Goal: Feedback & Contribution: Contribute content

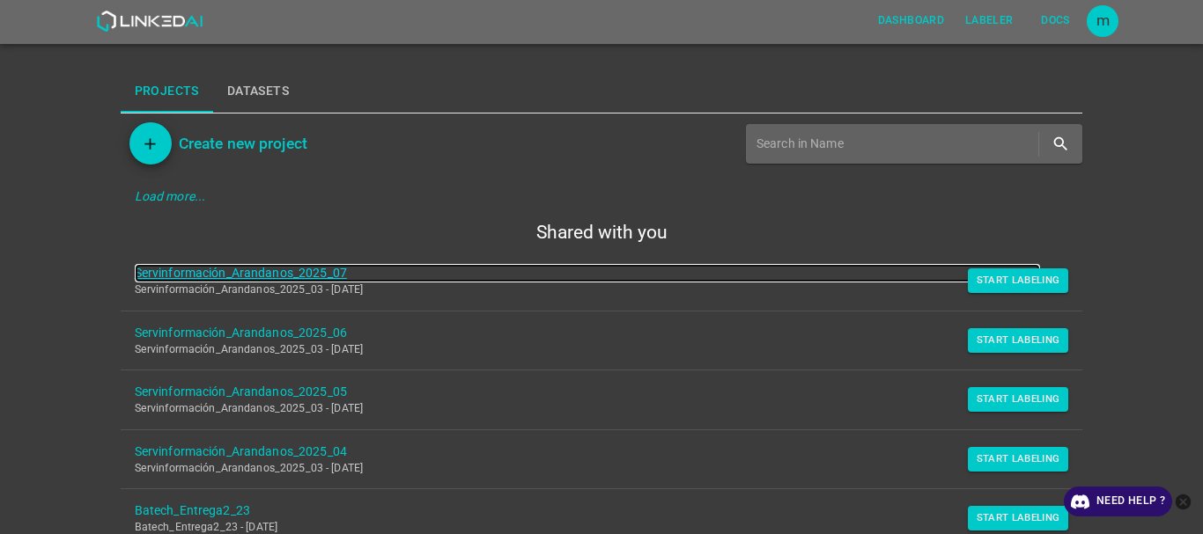
click at [314, 271] on link "Servinformación_Arandanos_2025_07" at bounding box center [588, 273] width 906 height 18
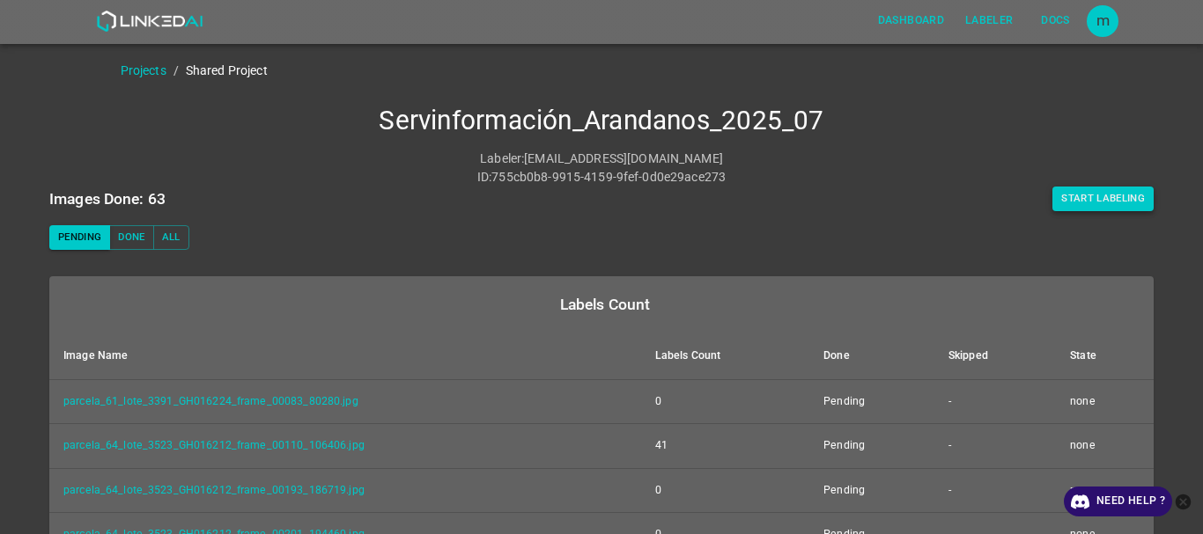
click at [1091, 195] on button "Start Labeling" at bounding box center [1102, 199] width 101 height 25
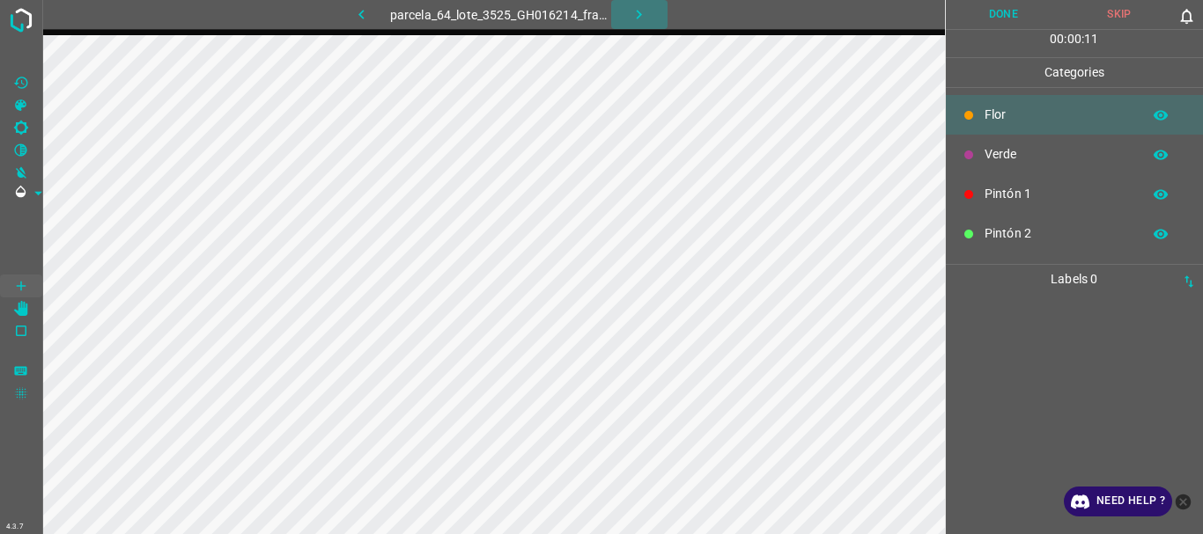
click at [633, 10] on icon "button" at bounding box center [638, 14] width 18 height 18
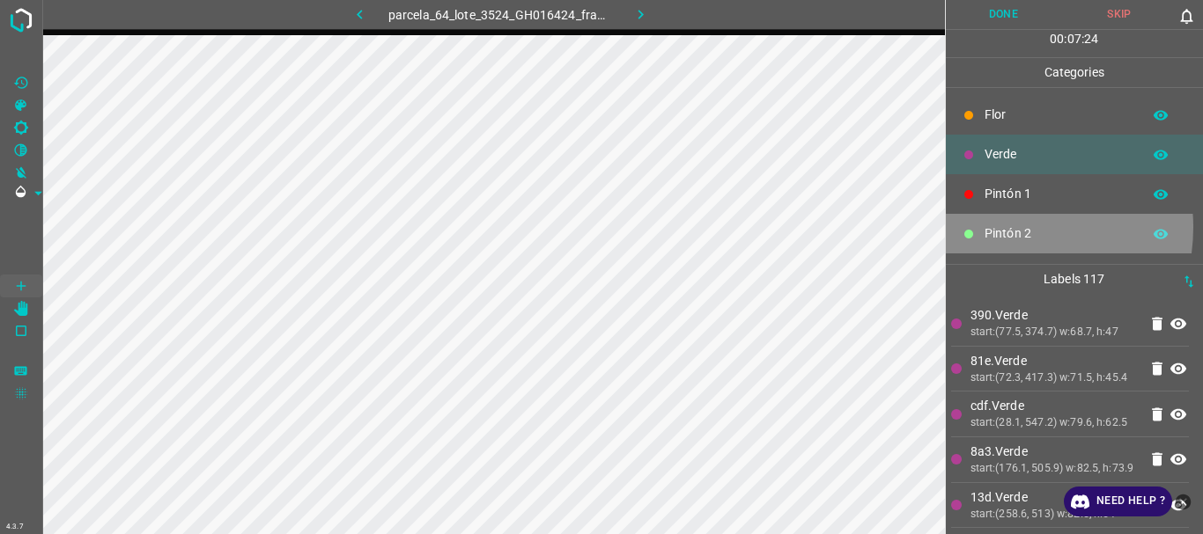
click at [1002, 227] on p "Pintón 2" at bounding box center [1058, 233] width 148 height 18
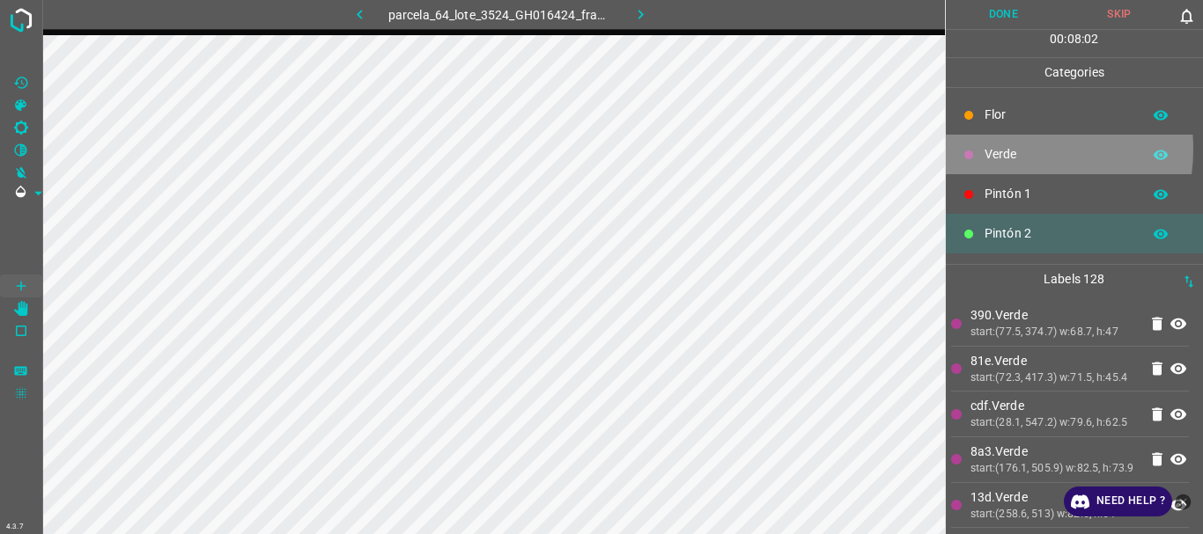
click at [1005, 149] on p "Verde" at bounding box center [1058, 154] width 148 height 18
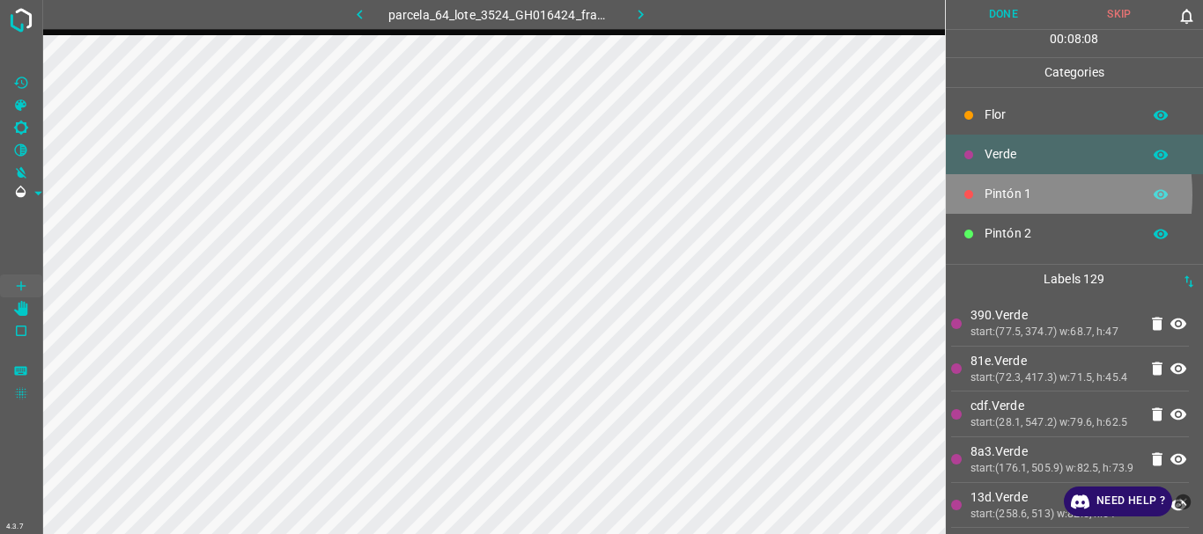
click at [992, 195] on p "Pintón 1" at bounding box center [1058, 194] width 148 height 18
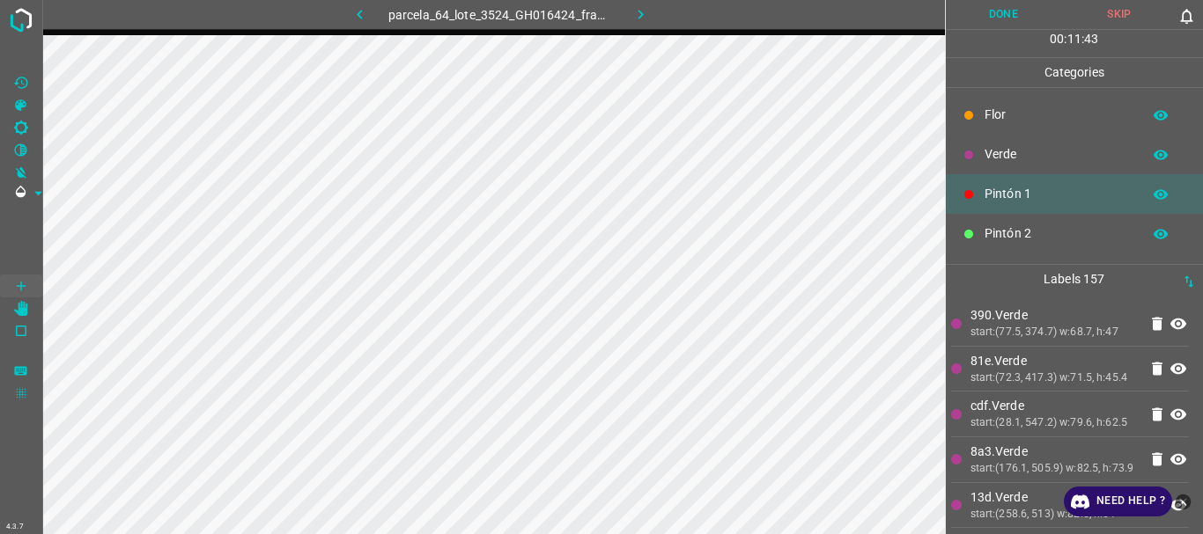
scroll to position [155, 0]
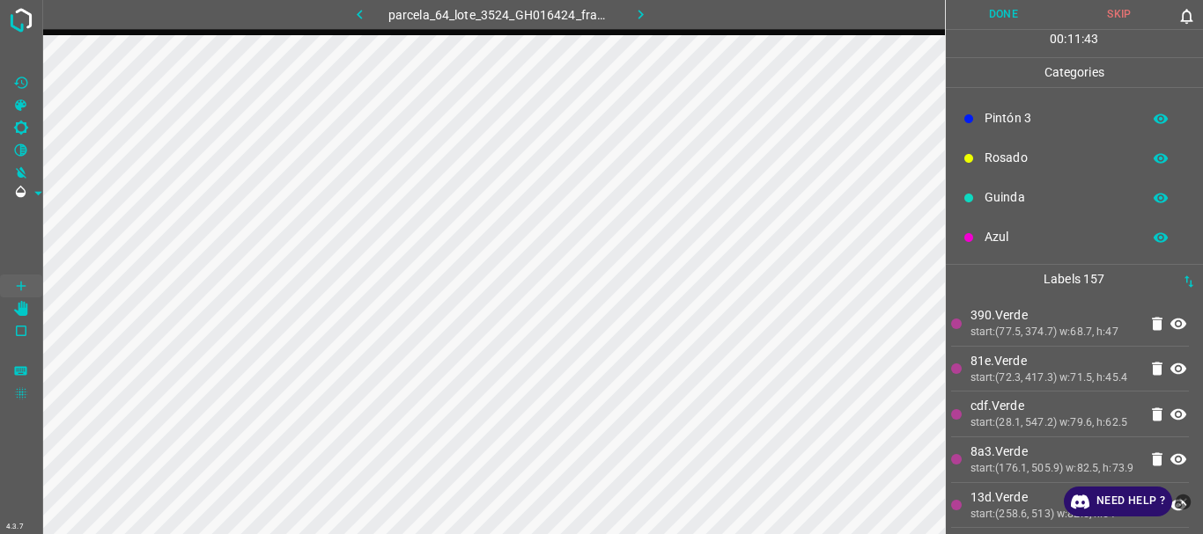
click at [994, 238] on p "Azul" at bounding box center [1058, 237] width 148 height 18
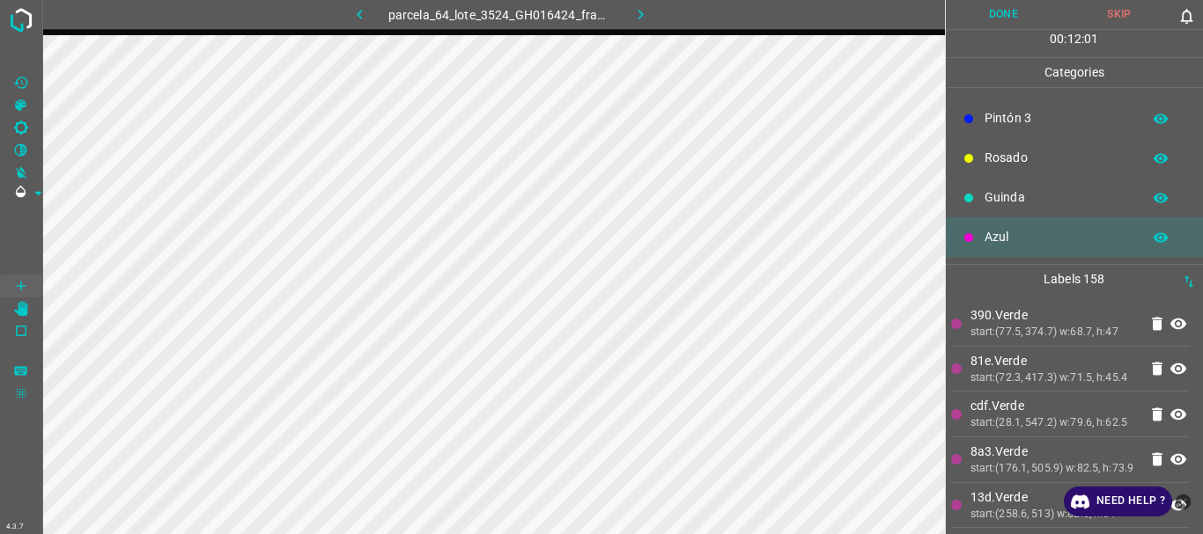
scroll to position [0, 0]
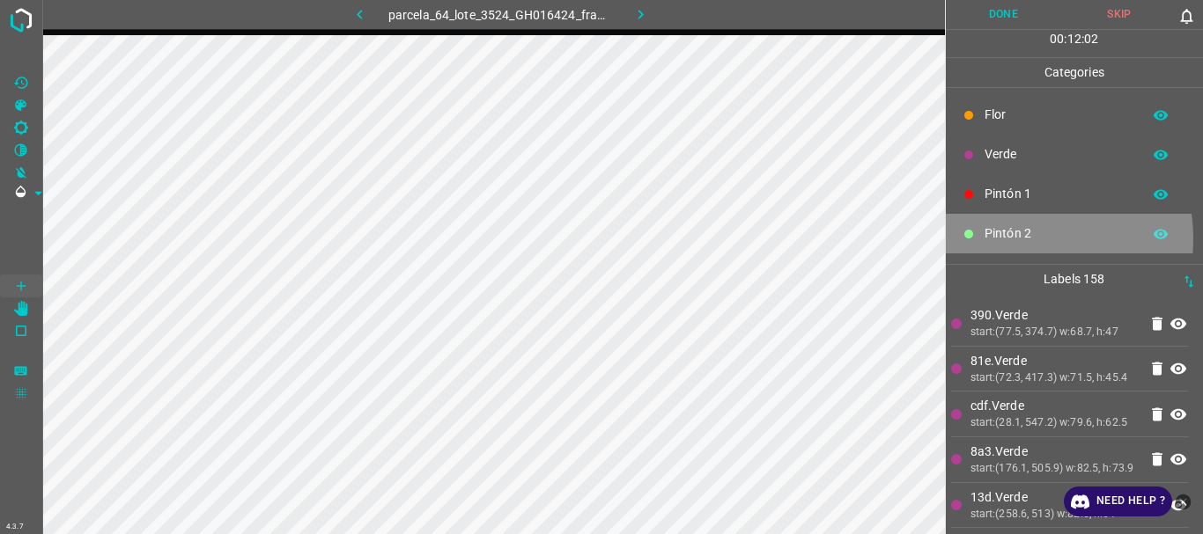
click at [1015, 239] on p "Pintón 2" at bounding box center [1058, 233] width 148 height 18
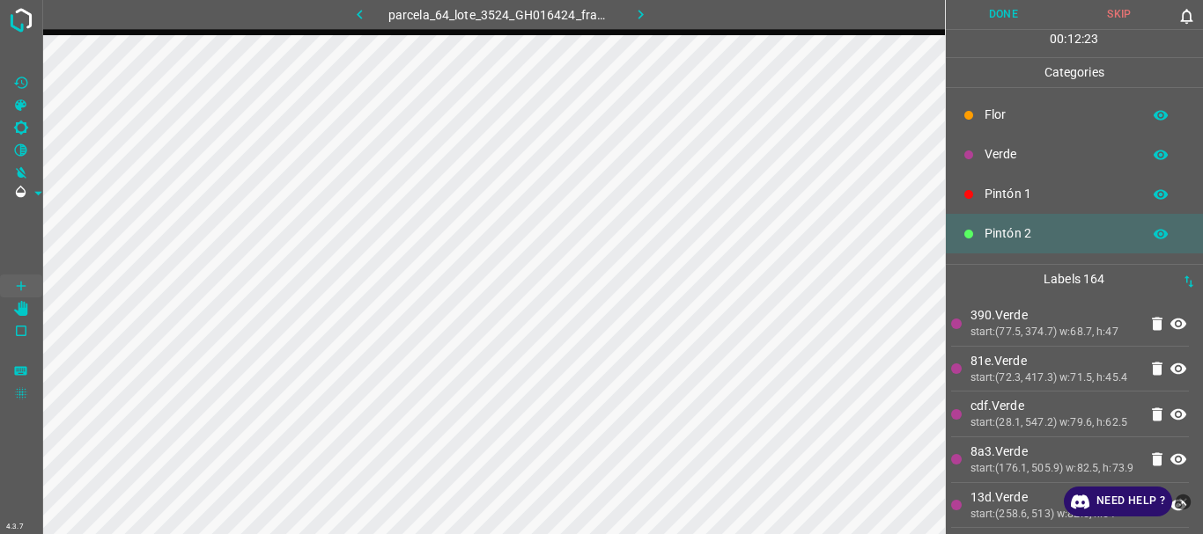
click at [1021, 197] on p "Pintón 1" at bounding box center [1058, 194] width 148 height 18
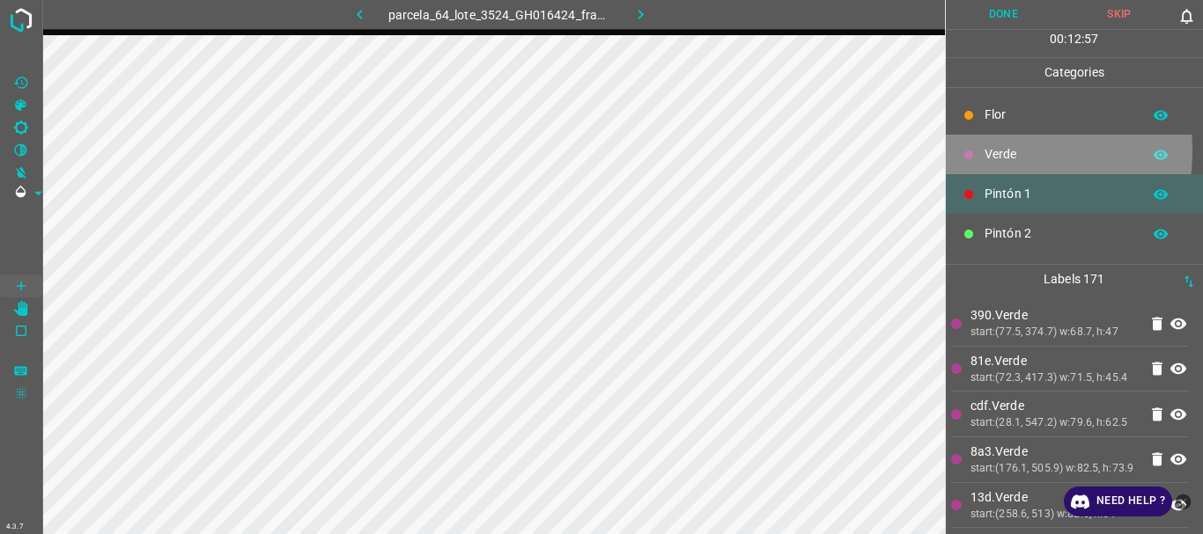
click at [970, 151] on icon at bounding box center [968, 155] width 11 height 11
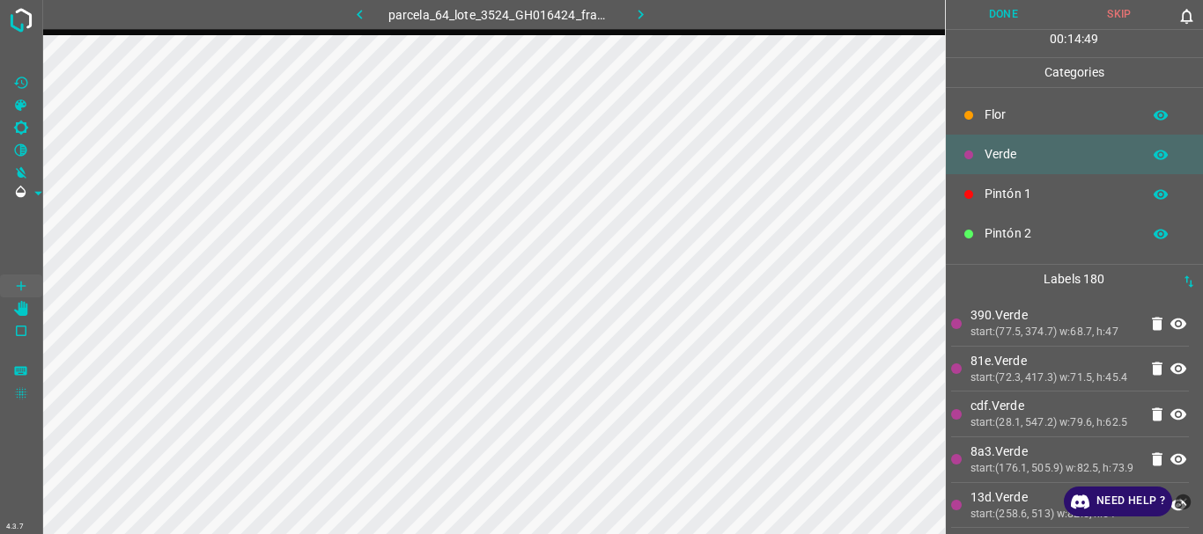
click at [1001, 239] on p "Pintón 2" at bounding box center [1058, 233] width 148 height 18
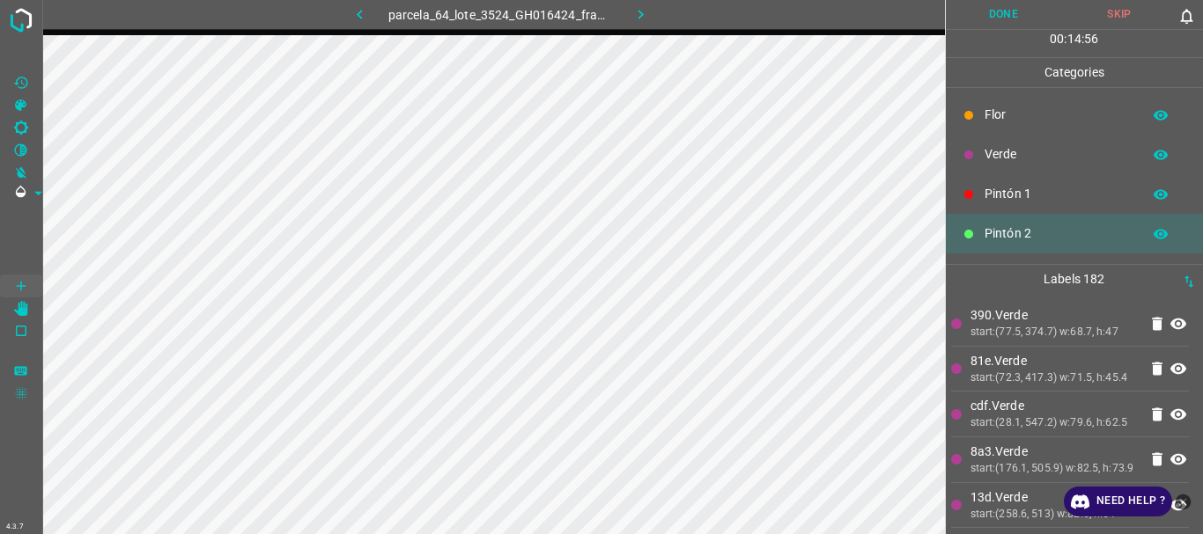
scroll to position [155, 0]
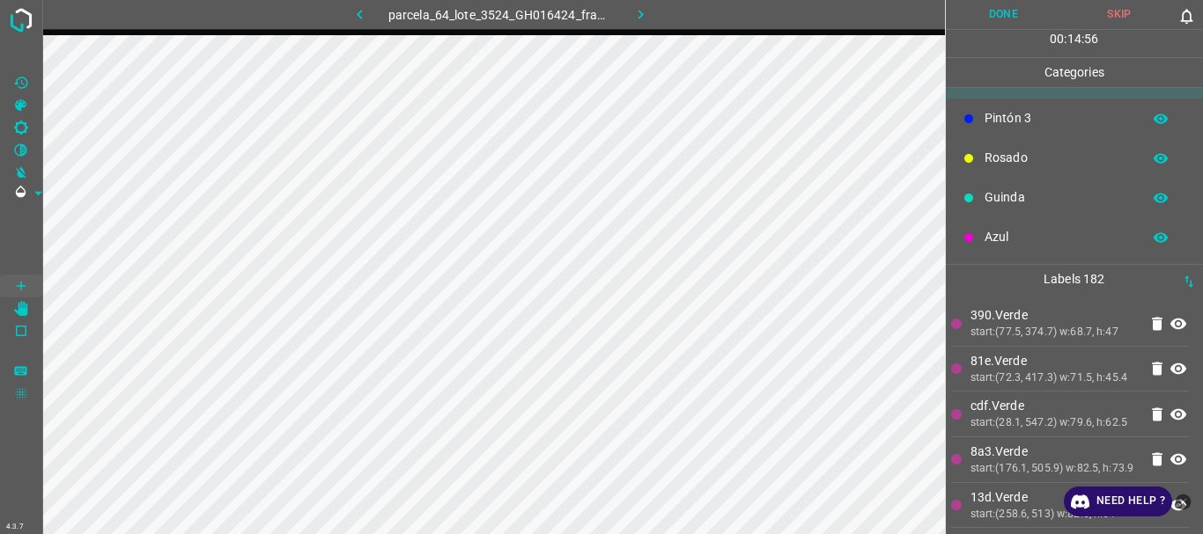
click at [1005, 233] on p "Azul" at bounding box center [1058, 237] width 148 height 18
click at [1010, 13] on button "Done" at bounding box center [1003, 14] width 116 height 29
click at [641, 17] on icon "button" at bounding box center [640, 15] width 5 height 10
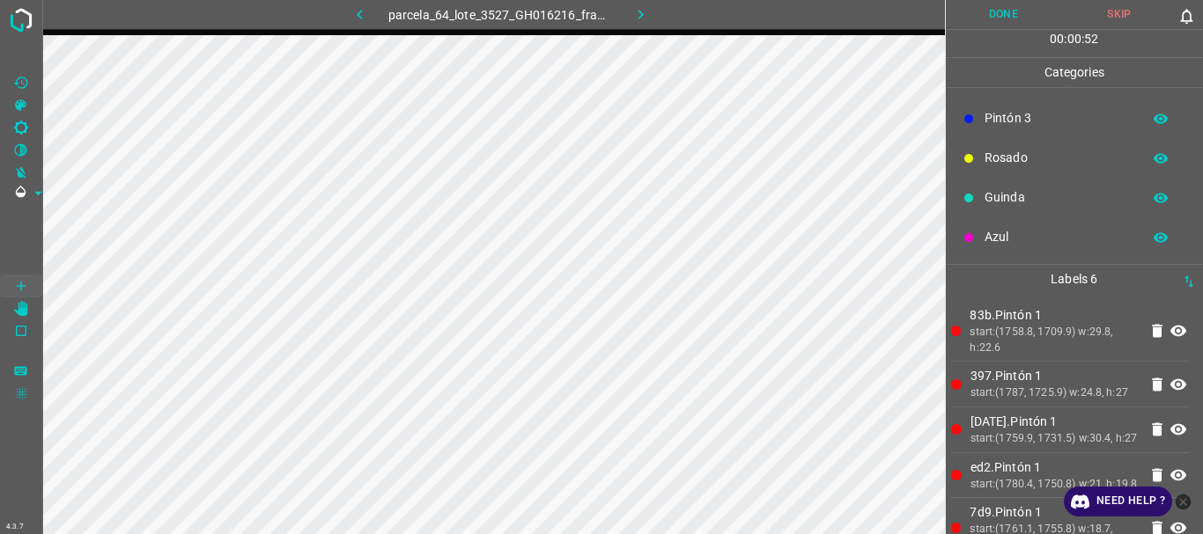
scroll to position [0, 0]
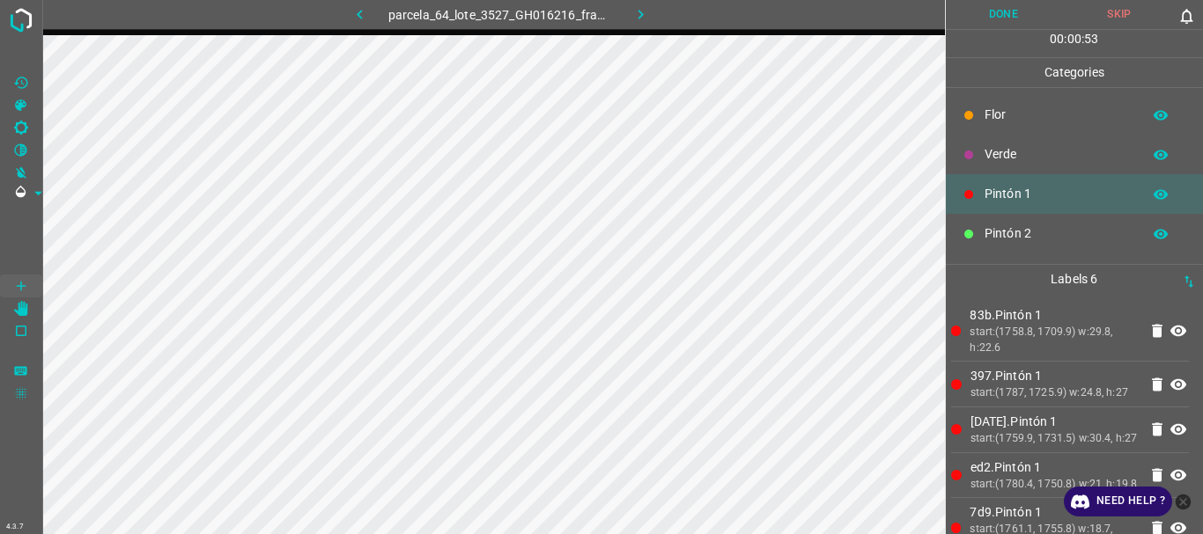
click at [1004, 145] on p "Verde" at bounding box center [1058, 154] width 148 height 18
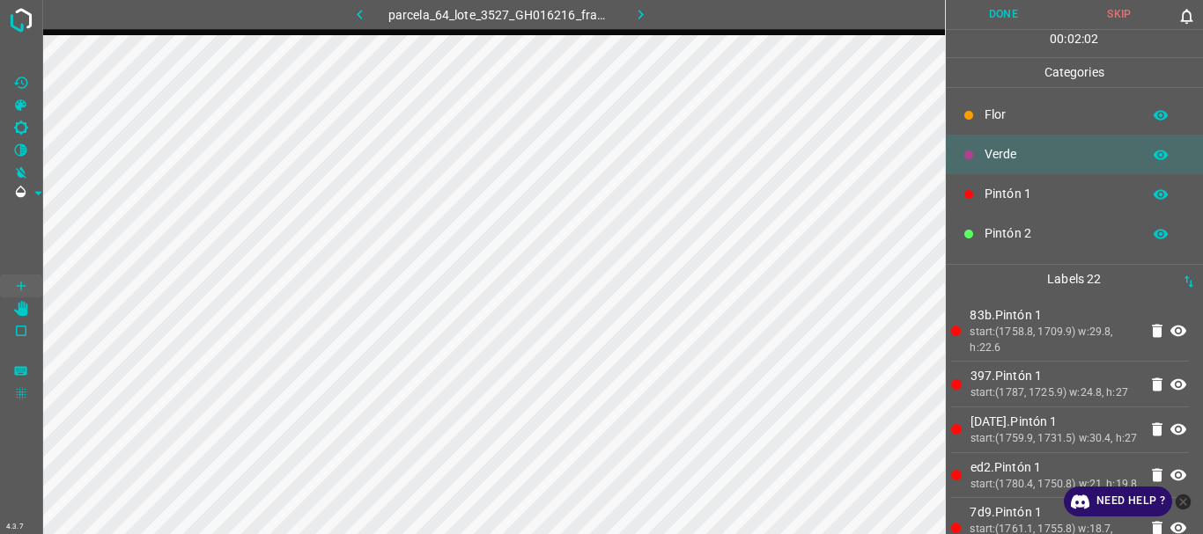
click at [1002, 116] on p "Flor" at bounding box center [1058, 115] width 148 height 18
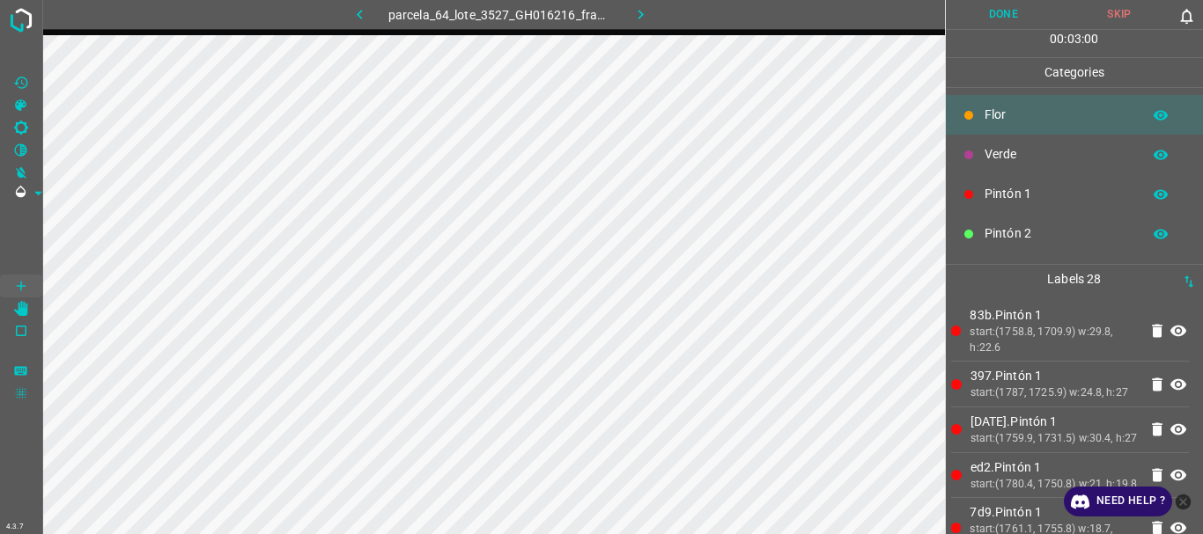
click at [978, 193] on div "Pintón 1" at bounding box center [1074, 194] width 258 height 40
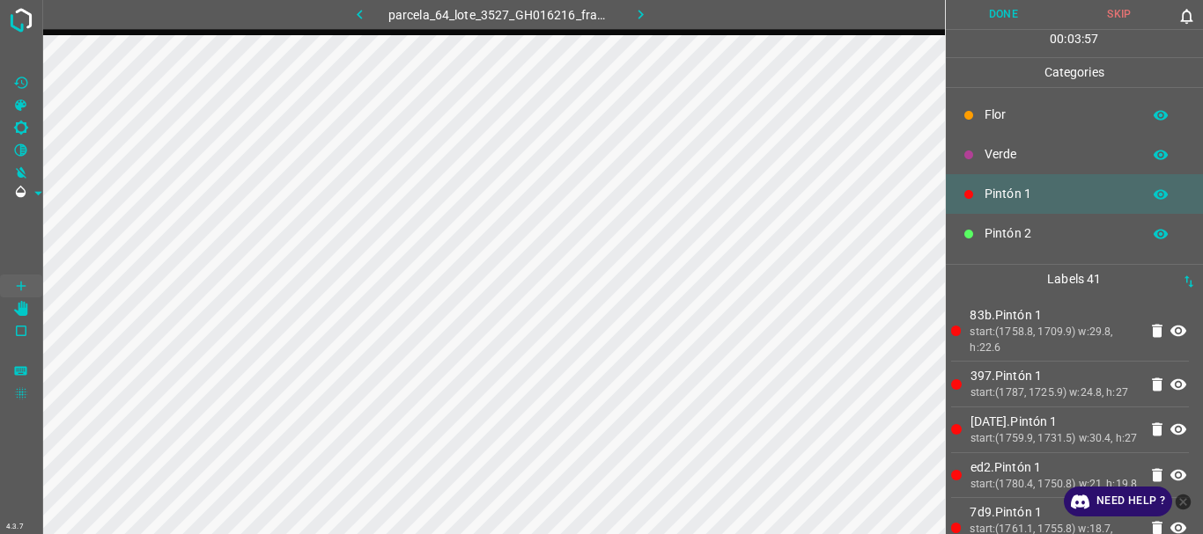
scroll to position [155, 0]
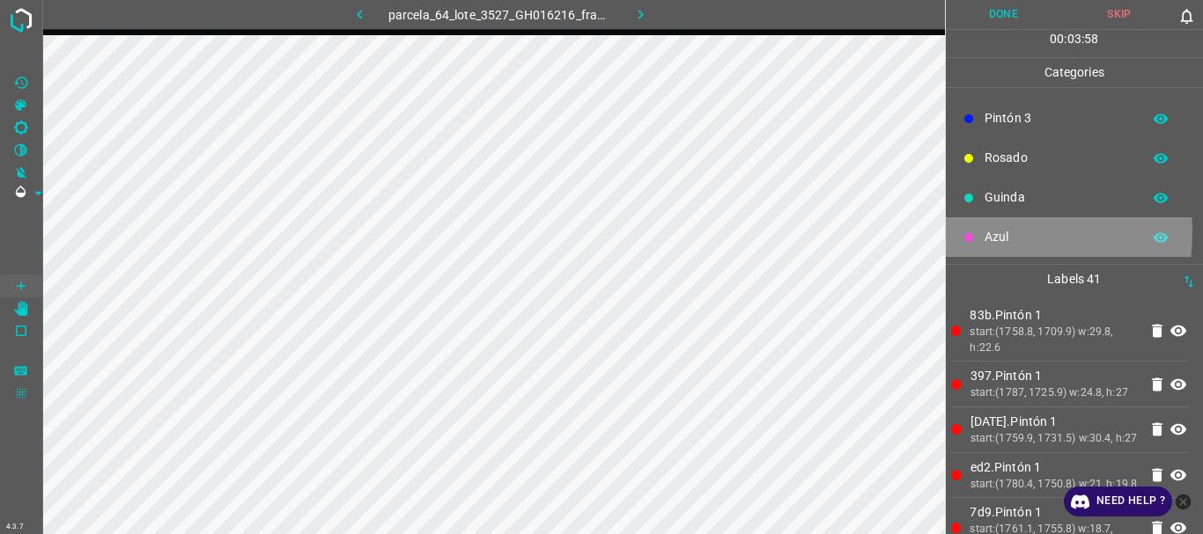
click at [984, 232] on p "Azul" at bounding box center [1058, 237] width 148 height 18
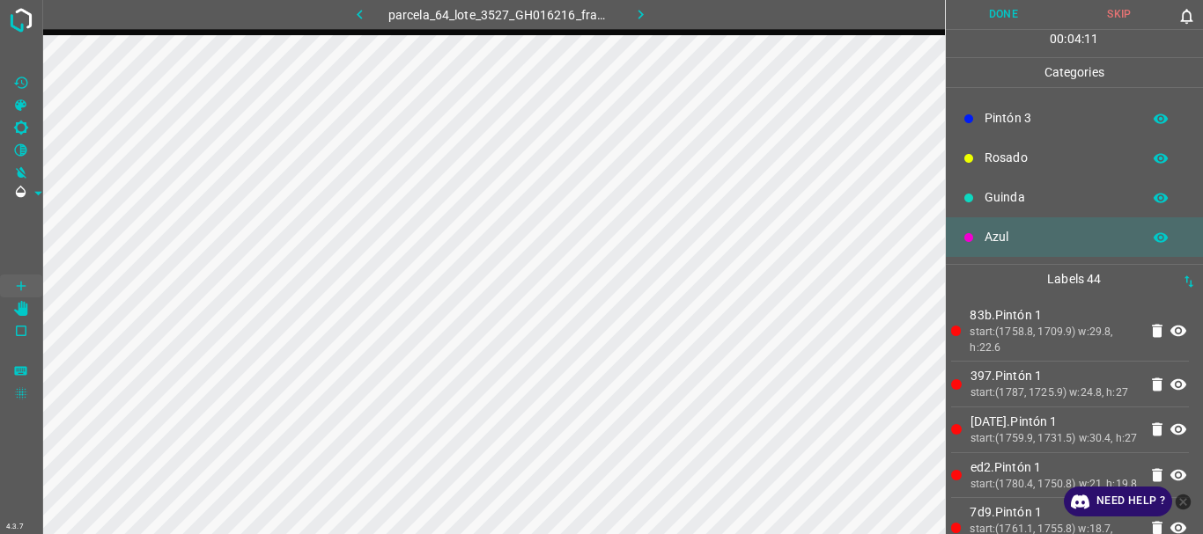
scroll to position [0, 0]
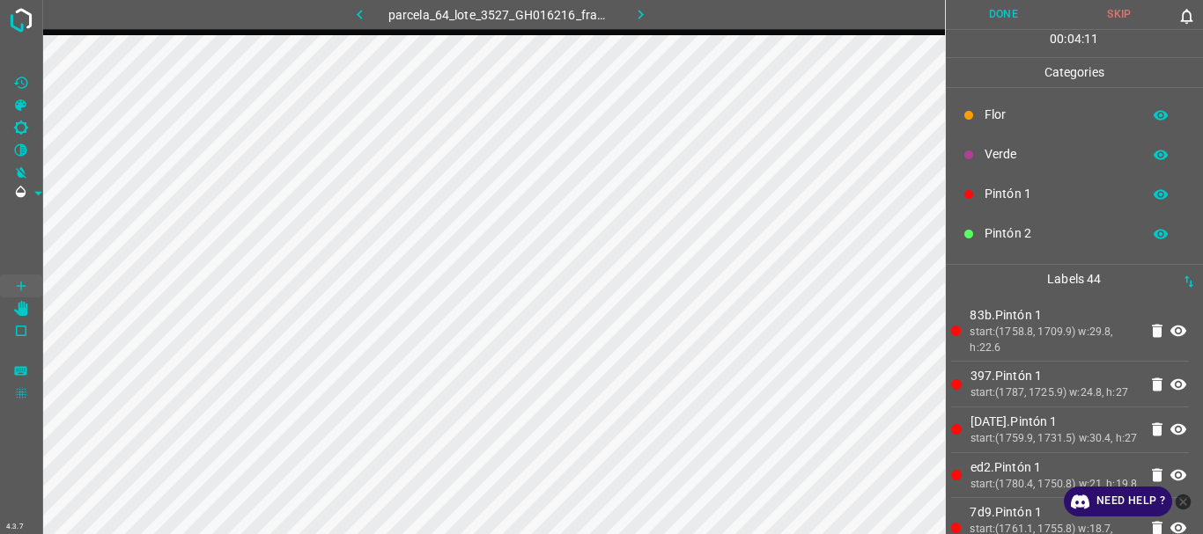
click at [989, 199] on p "Pintón 1" at bounding box center [1058, 194] width 148 height 18
click at [963, 230] on div at bounding box center [969, 238] width 18 height 18
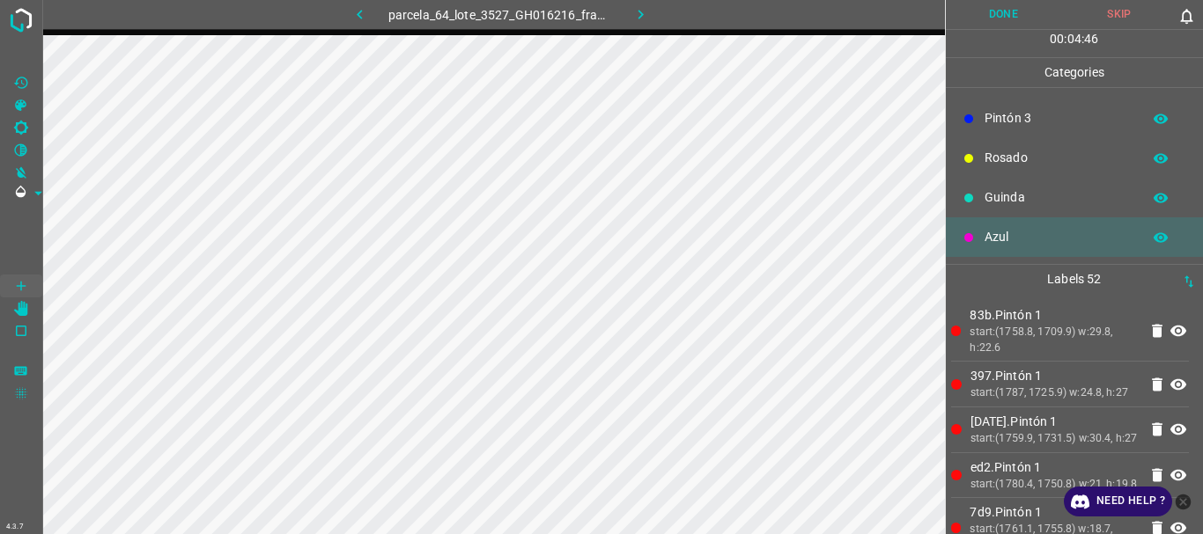
scroll to position [0, 0]
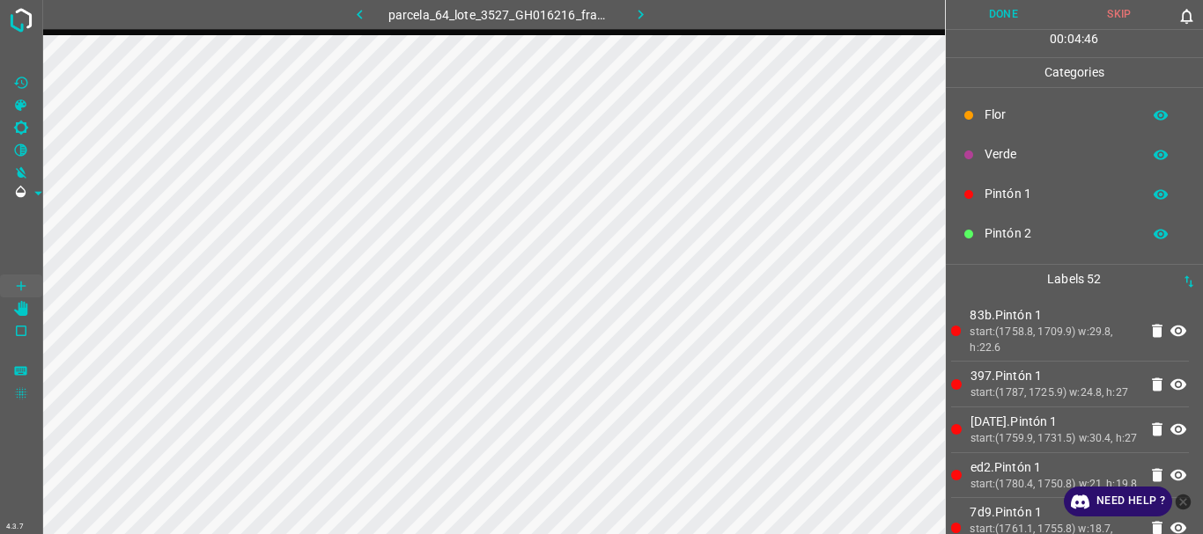
click at [1002, 190] on p "Pintón 1" at bounding box center [1058, 194] width 148 height 18
click at [993, 235] on p "Azul" at bounding box center [1058, 237] width 148 height 18
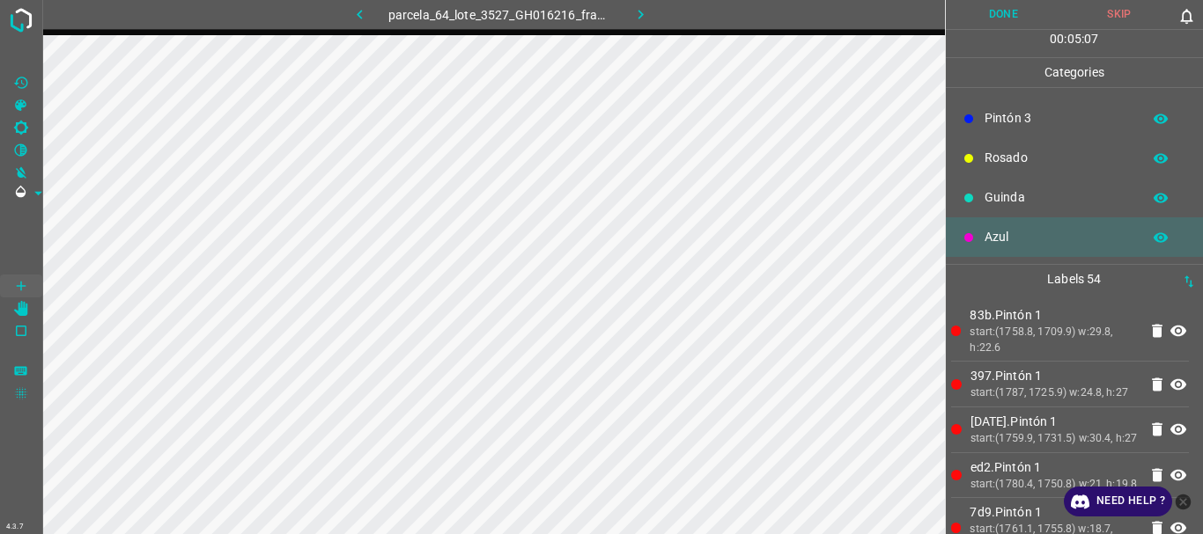
scroll to position [0, 0]
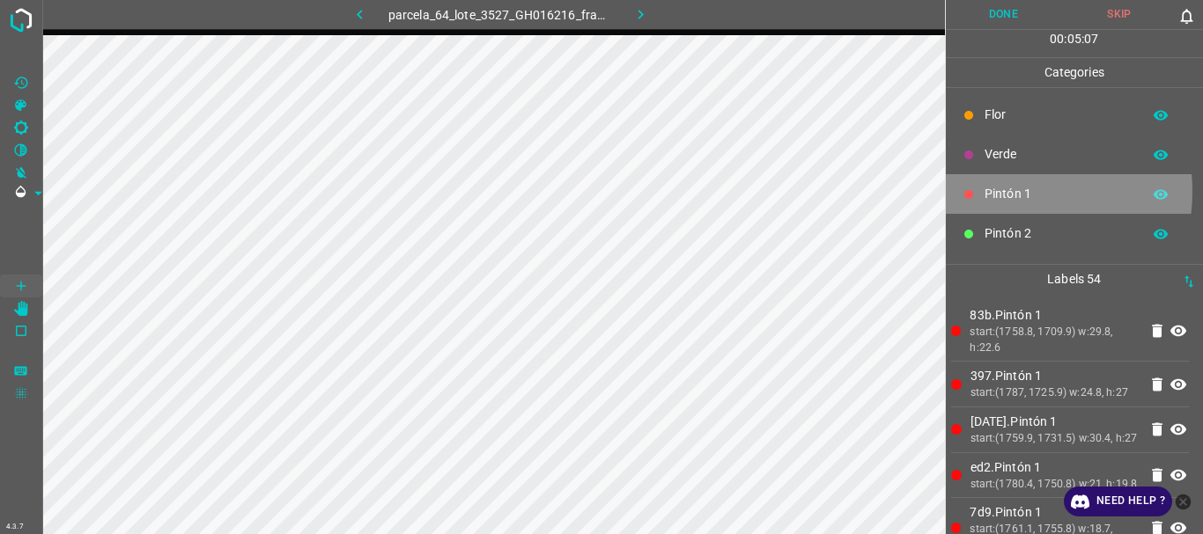
click at [996, 191] on p "Pintón 1" at bounding box center [1058, 194] width 148 height 18
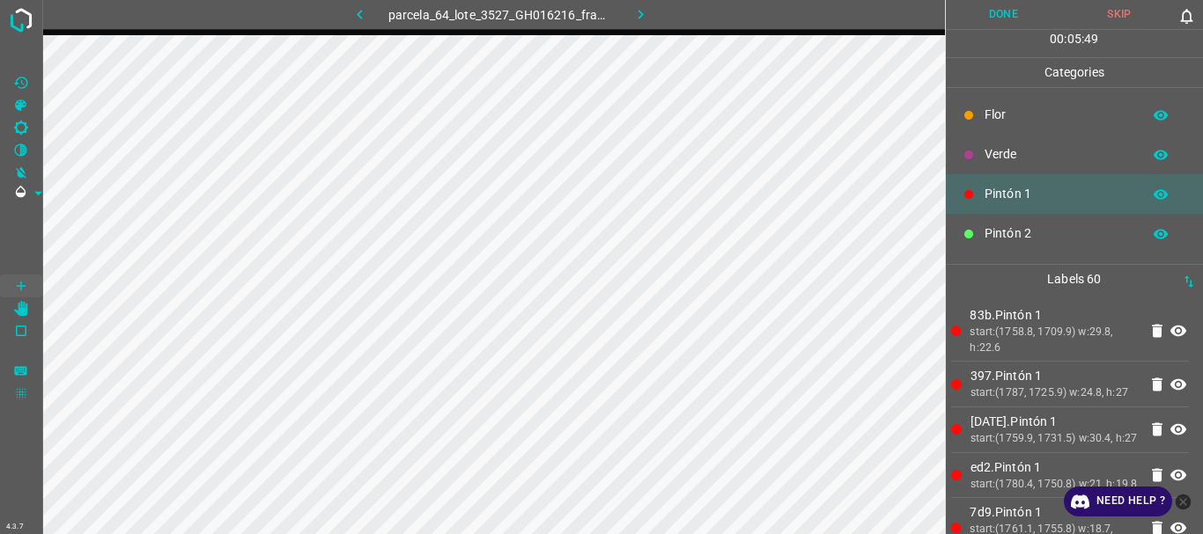
scroll to position [155, 0]
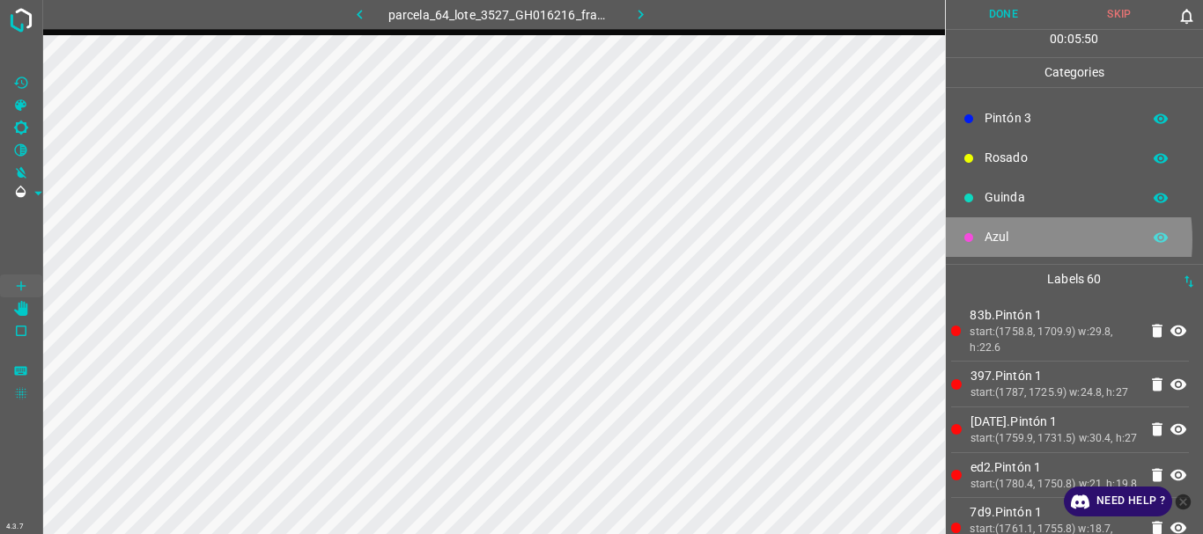
click at [1004, 239] on p "Azul" at bounding box center [1058, 237] width 148 height 18
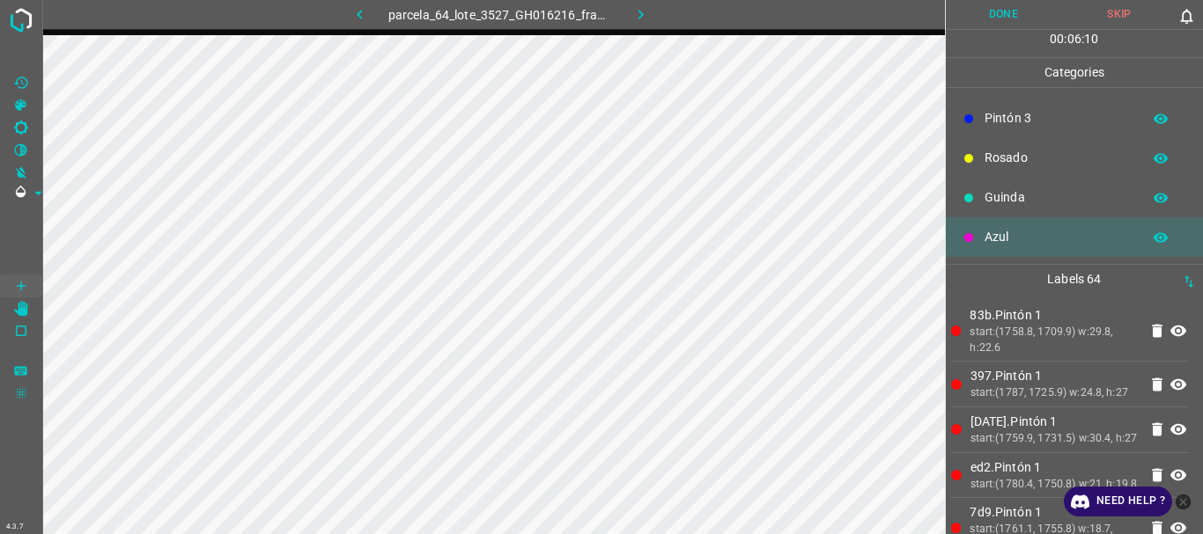
click at [1015, 188] on div "Guinda" at bounding box center [1074, 198] width 258 height 40
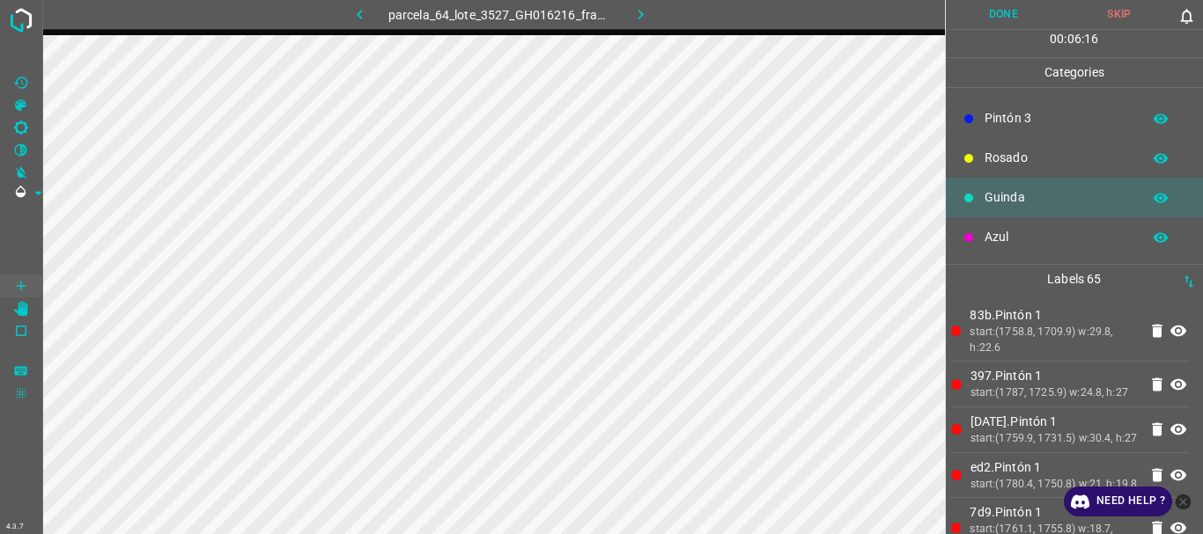
scroll to position [0, 0]
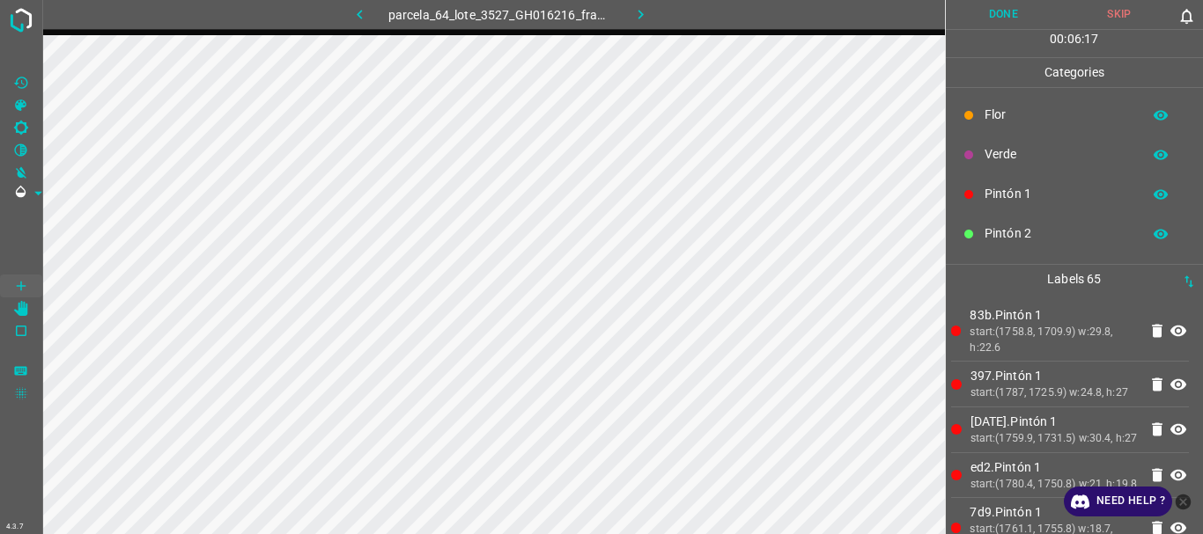
click at [1026, 198] on p "Pintón 1" at bounding box center [1058, 194] width 148 height 18
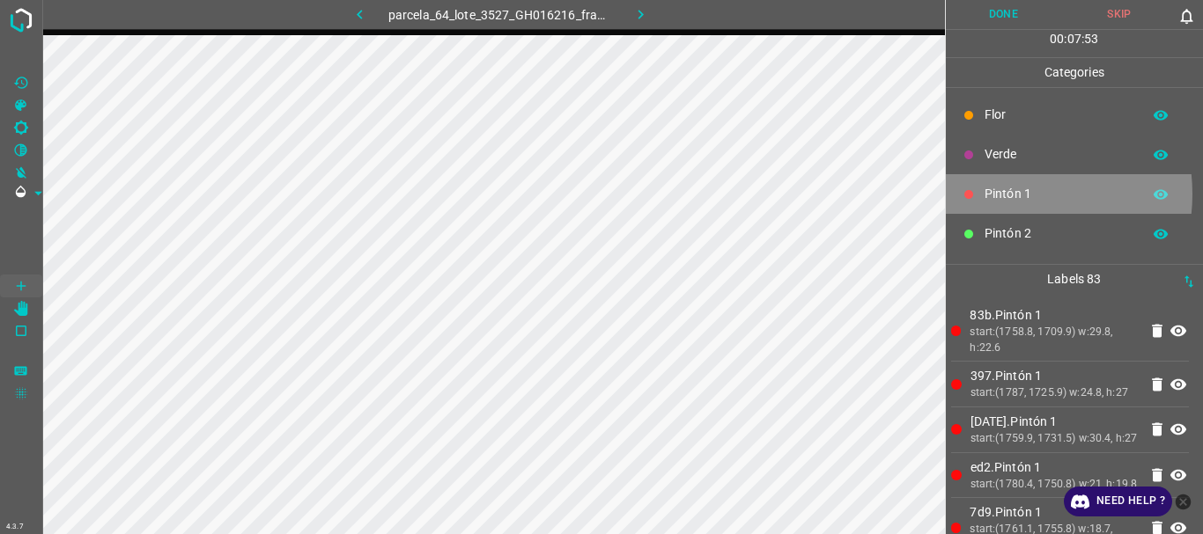
click at [1004, 194] on p "Pintón 1" at bounding box center [1058, 194] width 148 height 18
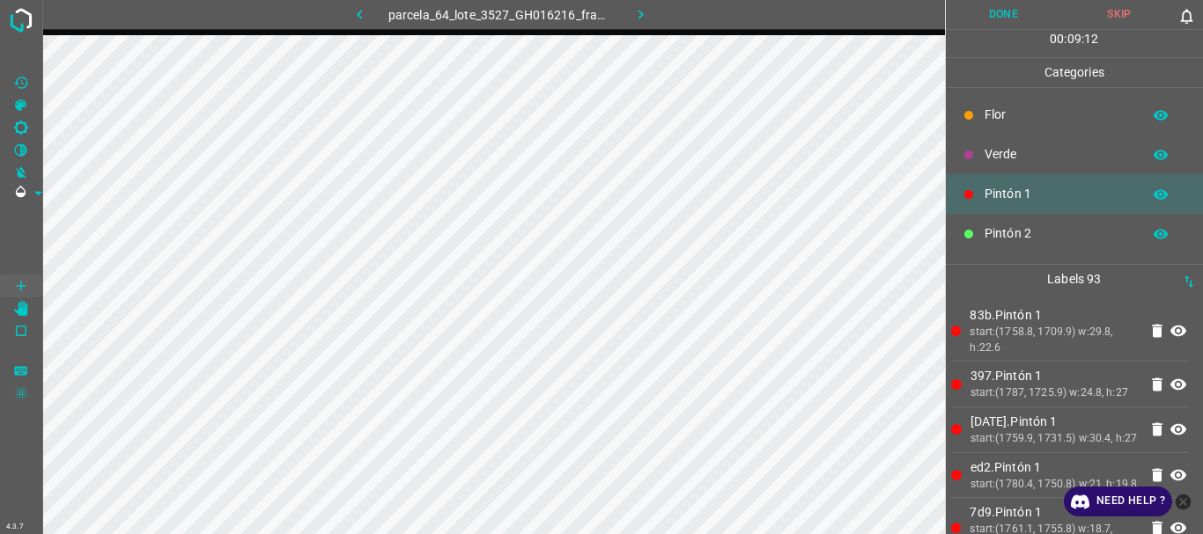
click at [987, 105] on div "Flor" at bounding box center [1074, 115] width 258 height 40
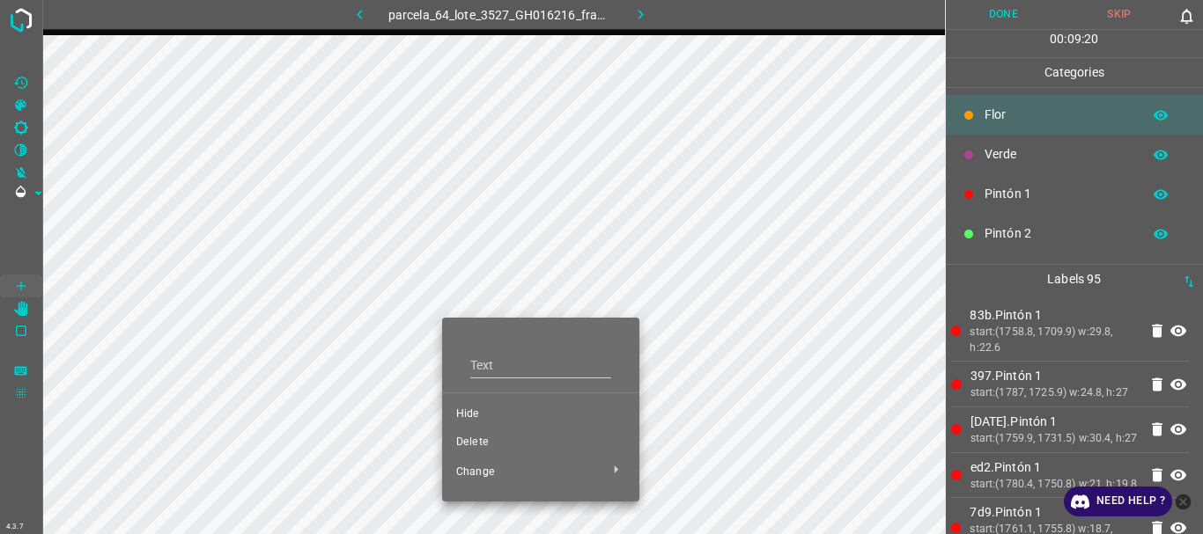
click at [498, 445] on span "Delete" at bounding box center [540, 443] width 169 height 16
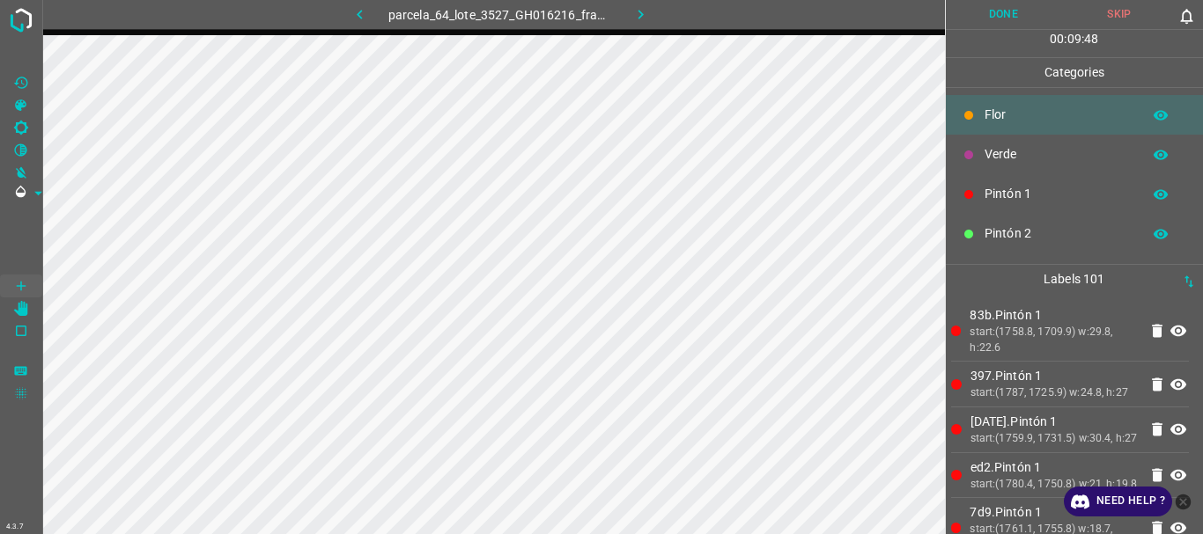
click at [1001, 162] on p "Verde" at bounding box center [1058, 154] width 148 height 18
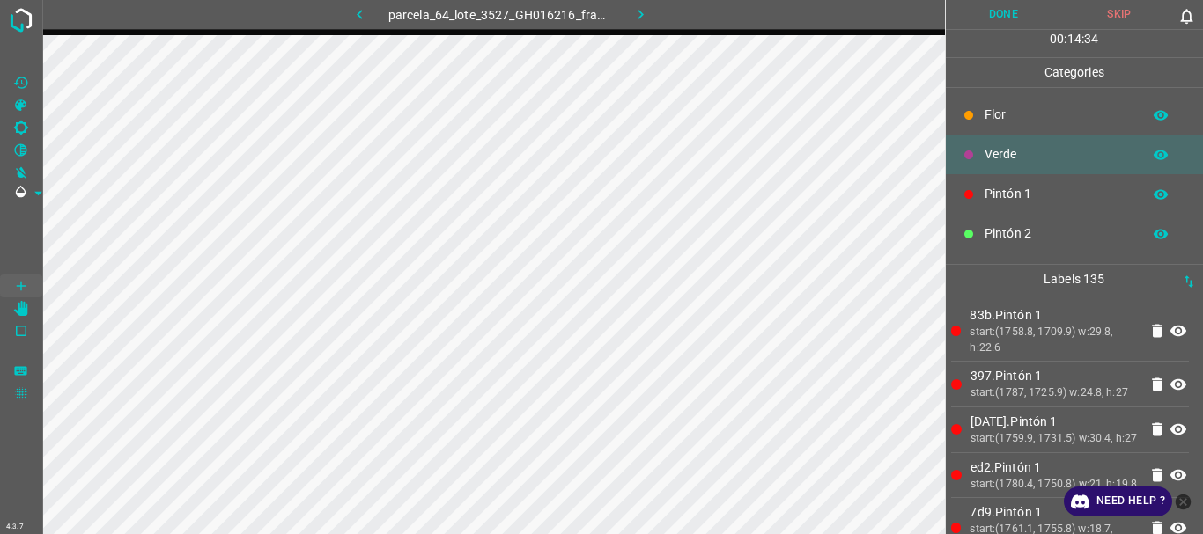
click at [989, 13] on button "Done" at bounding box center [1003, 14] width 116 height 29
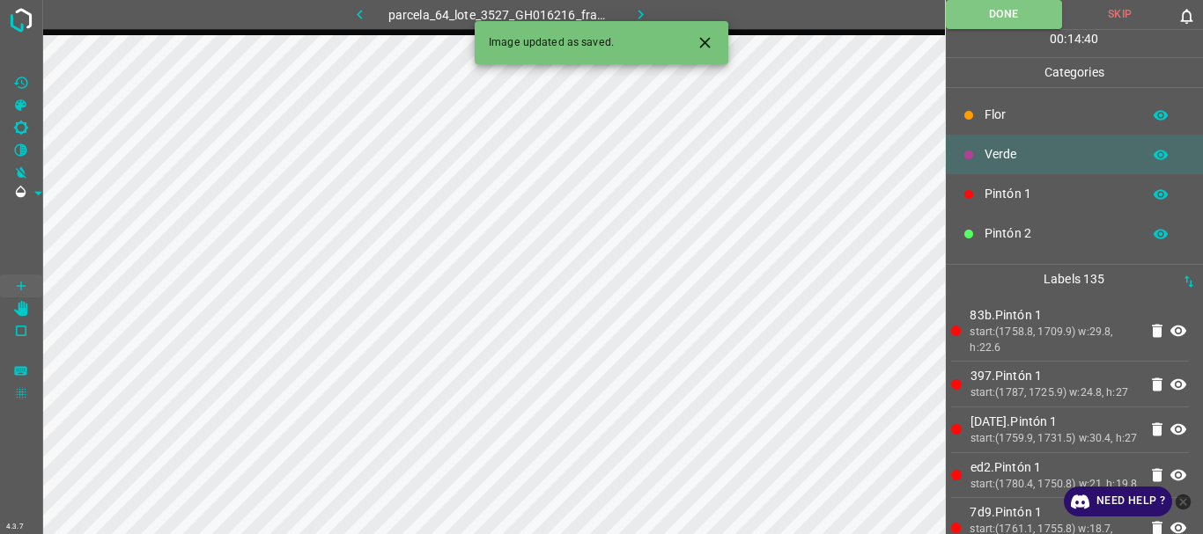
click at [638, 11] on icon "button" at bounding box center [640, 14] width 18 height 18
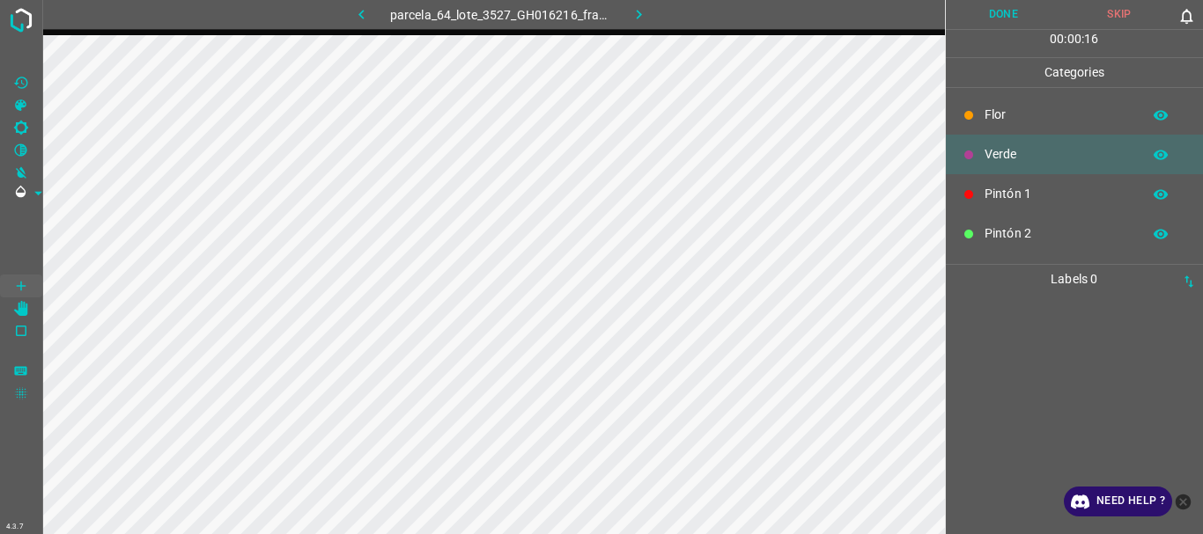
click at [1009, 191] on p "Pintón 1" at bounding box center [1058, 194] width 148 height 18
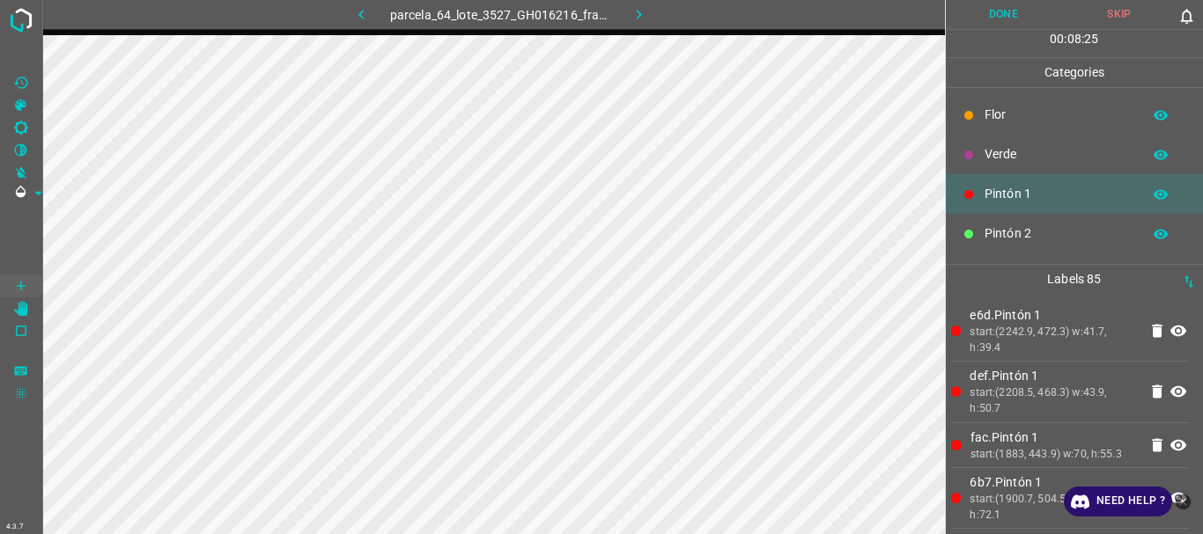
drag, startPoint x: 1008, startPoint y: 18, endPoint x: 1007, endPoint y: 36, distance: 18.5
click at [1007, 26] on button "Done" at bounding box center [1003, 14] width 116 height 29
click at [33, 28] on img at bounding box center [21, 20] width 32 height 32
